Goal: Book appointment/travel/reservation

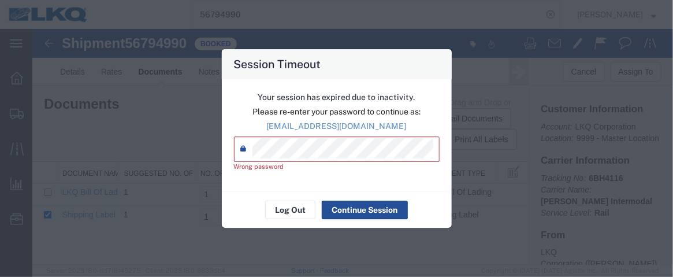
click at [224, 151] on div "Your session has expired due to inactivity. Please re-enter your password to co…" at bounding box center [337, 135] width 230 height 113
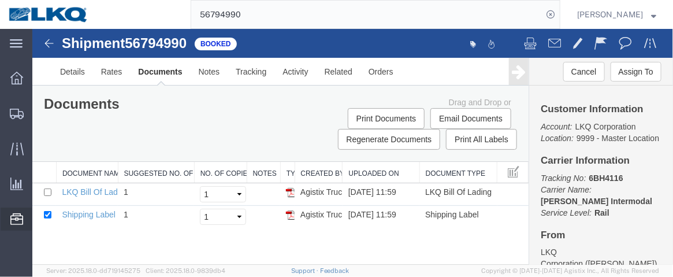
click at [0, 0] on span "Location Appointment" at bounding box center [0, 0] width 0 height 0
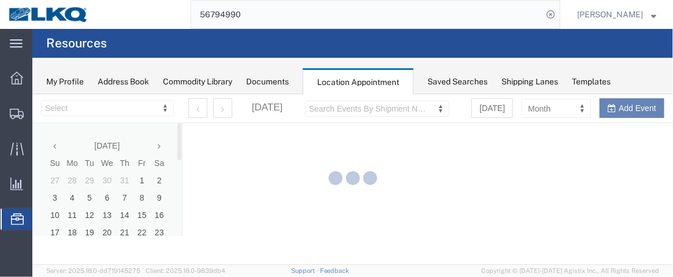
select select "28716"
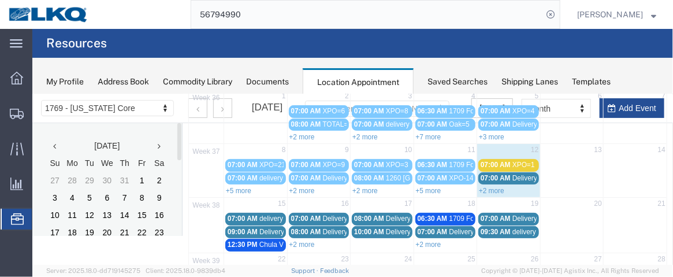
scroll to position [113, 0]
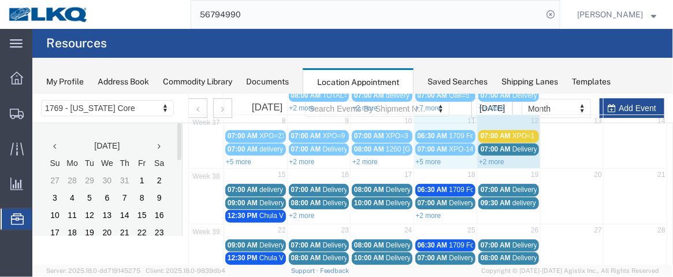
click at [423, 162] on div "+5 more" at bounding box center [445, 161] width 63 height 12
select select "1"
select select
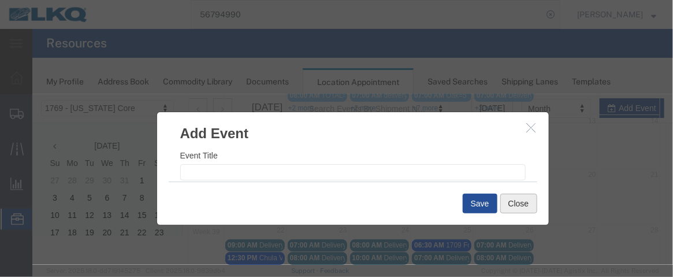
click at [505, 207] on button "Close" at bounding box center [518, 203] width 37 height 20
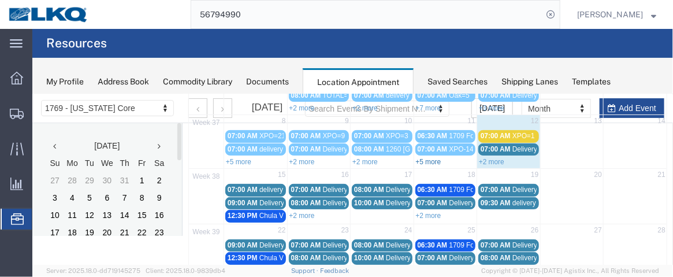
click at [424, 159] on link "+5 more" at bounding box center [427, 161] width 25 height 8
